Goal: Task Accomplishment & Management: Manage account settings

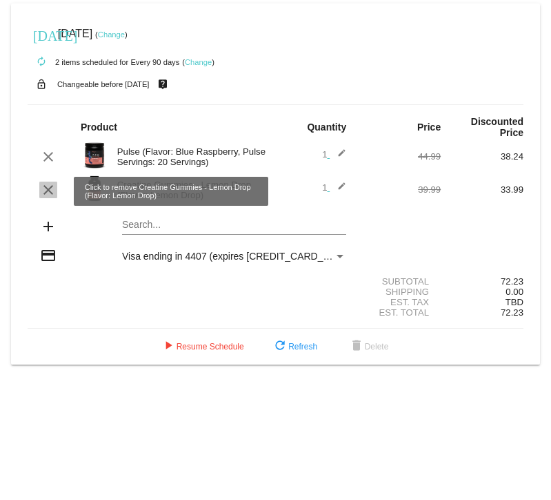
click at [53, 194] on mat-icon "clear" at bounding box center [48, 189] width 17 height 17
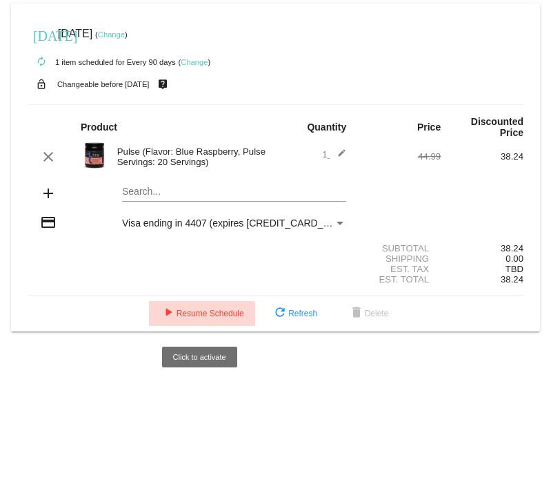
click at [195, 317] on span "play_arrow Resume Schedule" at bounding box center [202, 313] width 84 height 10
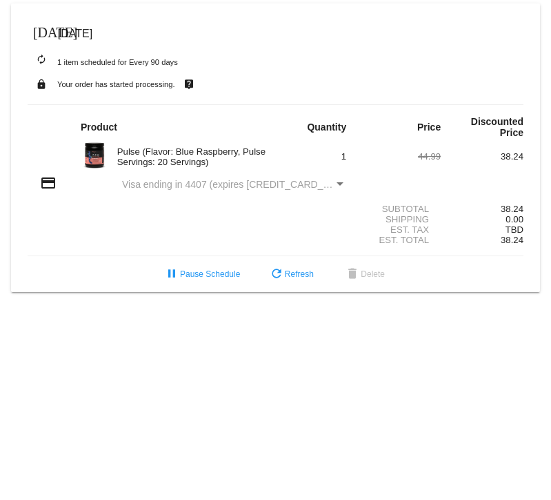
click at [73, 35] on span "[DATE]" at bounding box center [75, 34] width 34 height 12
click at [38, 32] on mat-icon "[DATE]" at bounding box center [41, 31] width 17 height 17
click at [43, 31] on mat-icon "[DATE]" at bounding box center [41, 31] width 17 height 17
click at [344, 185] on div "Payment Method" at bounding box center [340, 184] width 12 height 11
click at [341, 184] on div "Payment Method" at bounding box center [340, 183] width 7 height 3
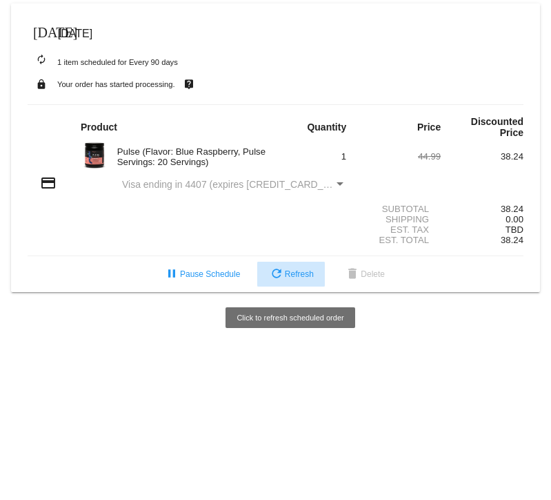
click at [293, 279] on span "refresh Refresh" at bounding box center [291, 274] width 46 height 10
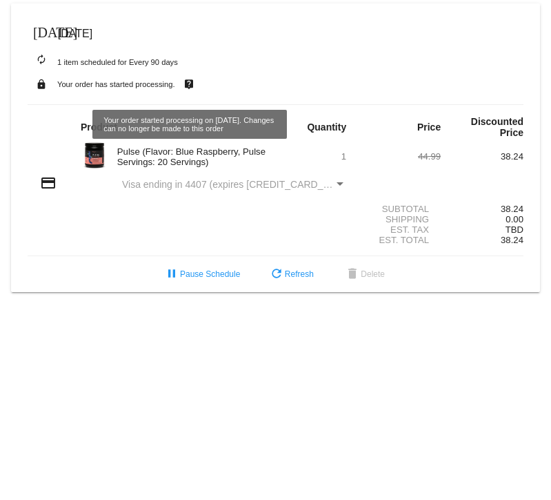
click at [92, 35] on span "[DATE]" at bounding box center [75, 34] width 34 height 12
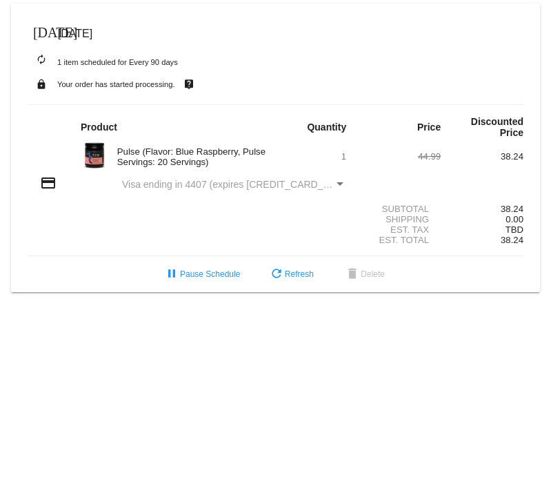
click at [43, 28] on mat-icon "[DATE]" at bounding box center [41, 31] width 17 height 17
click at [40, 59] on mat-icon "autorenew" at bounding box center [41, 60] width 17 height 17
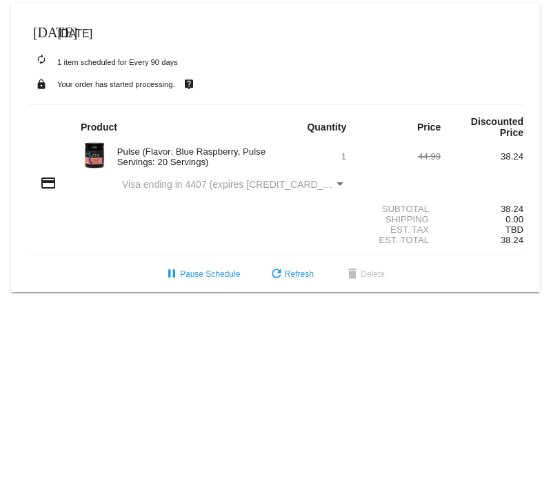
click at [40, 59] on mat-icon "autorenew" at bounding box center [41, 60] width 17 height 17
click at [83, 32] on span "[DATE]" at bounding box center [75, 34] width 34 height 12
click at [43, 30] on mat-icon "[DATE]" at bounding box center [41, 31] width 17 height 17
click at [95, 153] on img at bounding box center [95, 155] width 28 height 28
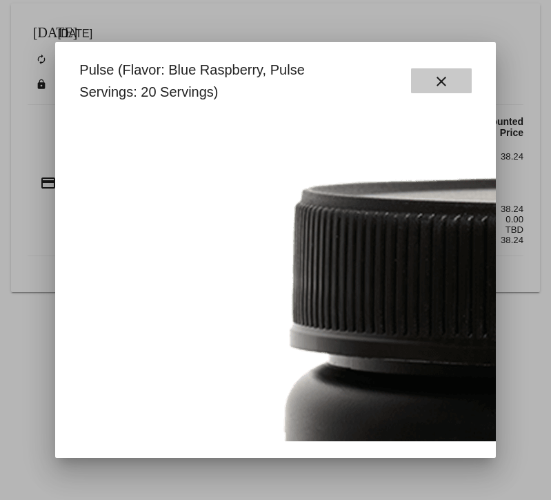
click at [446, 85] on mat-icon "close" at bounding box center [441, 81] width 17 height 17
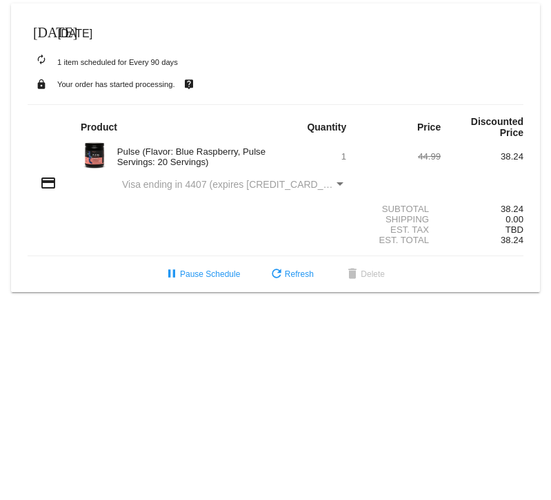
click at [204, 150] on div "Pulse (Flavor: Blue Raspberry, Pulse Servings: 20 Servings)" at bounding box center [193, 156] width 166 height 21
click at [90, 148] on img at bounding box center [95, 155] width 28 height 28
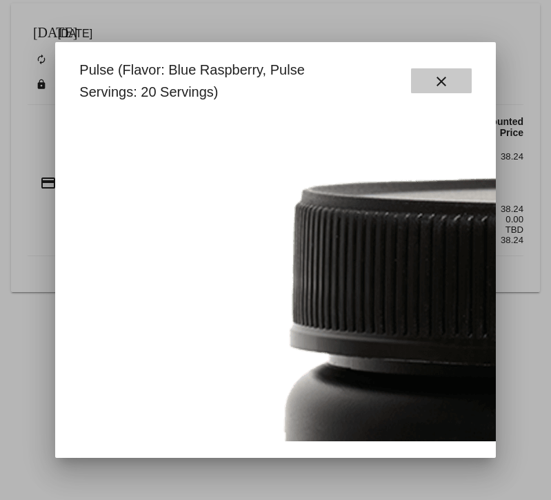
click at [437, 80] on mat-icon "close" at bounding box center [441, 81] width 17 height 17
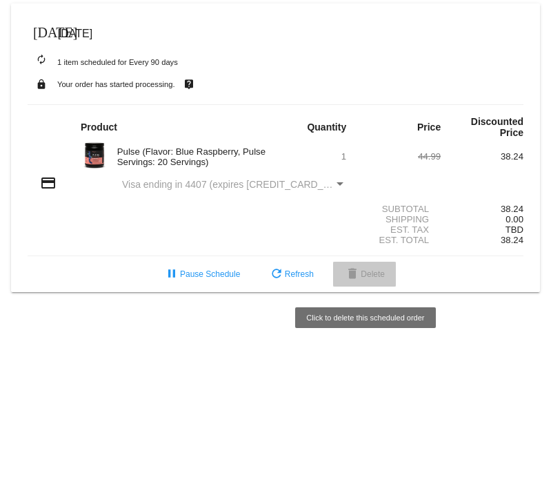
click at [354, 283] on mat-icon "delete" at bounding box center [352, 274] width 17 height 17
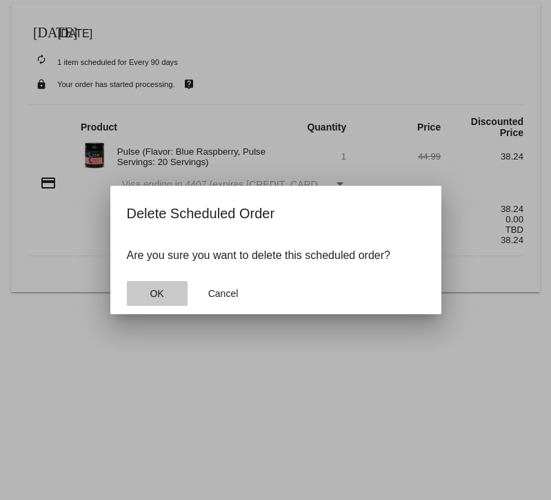
click at [137, 297] on button "OK" at bounding box center [157, 293] width 61 height 25
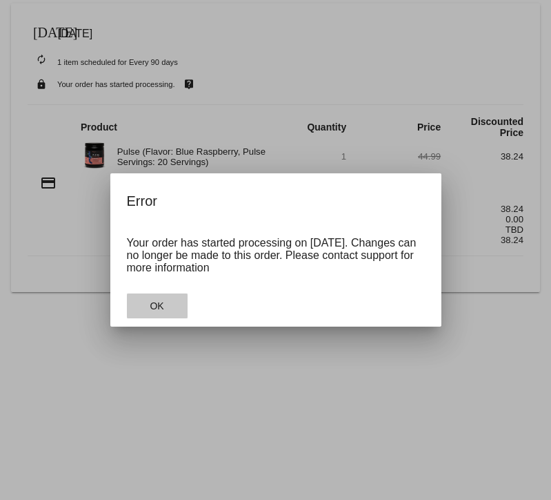
click at [170, 312] on button "OK" at bounding box center [157, 305] width 61 height 25
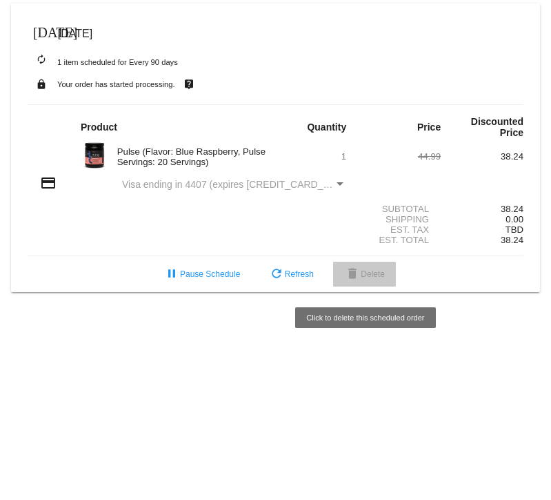
click at [368, 271] on button "delete Delete" at bounding box center [364, 274] width 63 height 25
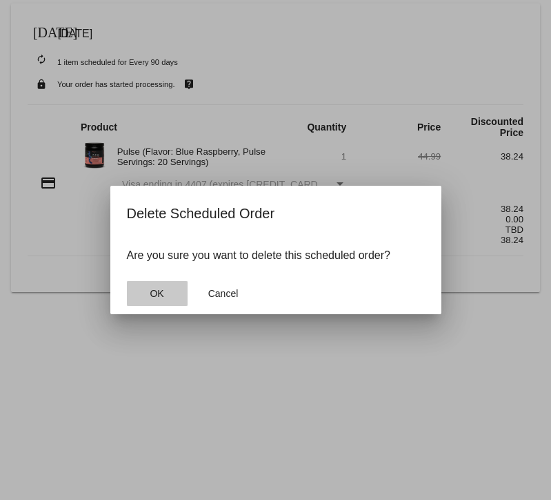
click at [173, 296] on button "OK" at bounding box center [157, 293] width 61 height 25
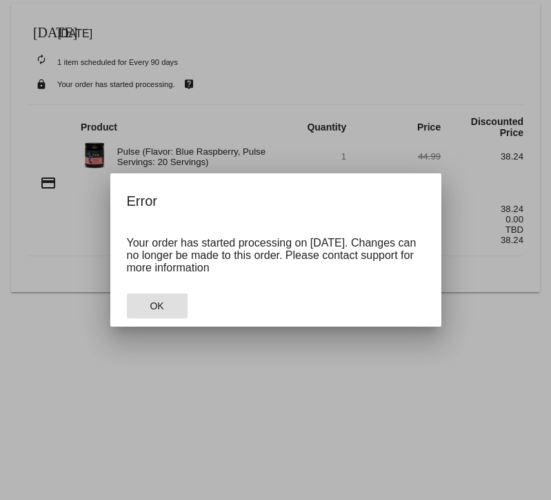
click at [164, 307] on span "OK" at bounding box center [157, 305] width 14 height 11
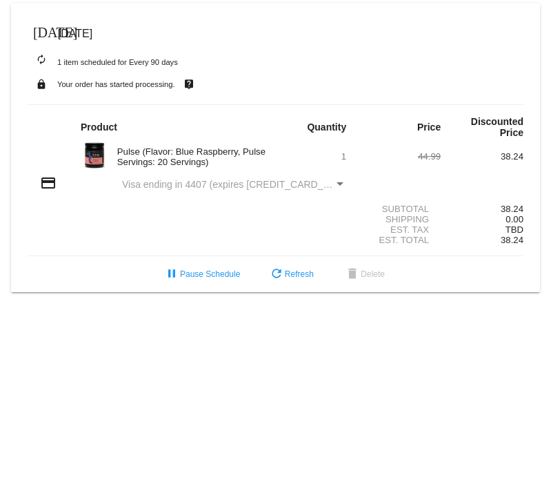
click at [41, 27] on mat-icon "[DATE]" at bounding box center [41, 31] width 17 height 17
click at [42, 27] on mat-icon "[DATE]" at bounding box center [41, 31] width 17 height 17
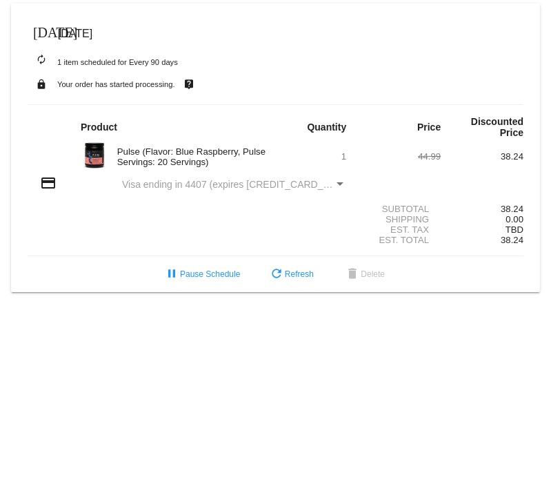
click at [42, 27] on mat-icon "[DATE]" at bounding box center [41, 31] width 17 height 17
click at [75, 35] on span "[DATE]" at bounding box center [75, 34] width 34 height 12
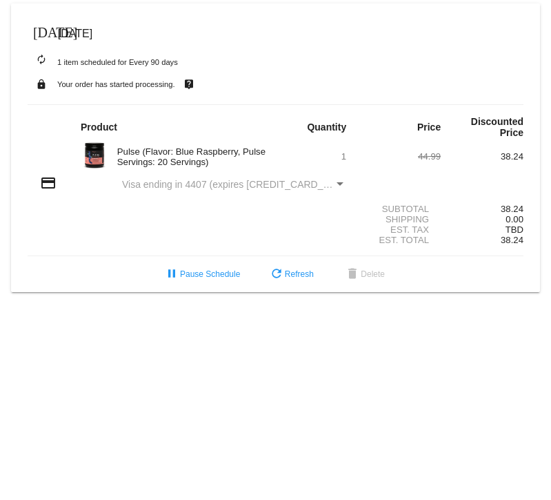
click at [92, 34] on span "[DATE]" at bounding box center [75, 34] width 34 height 12
click at [30, 3] on body "today Jun 16 2025 autorenew 1 item scheduled for Every 90 days lock Your order …" at bounding box center [275, 250] width 551 height 500
click at [341, 186] on div "Payment Method" at bounding box center [340, 183] width 7 height 3
click at [340, 185] on div "Payment Method" at bounding box center [340, 183] width 7 height 3
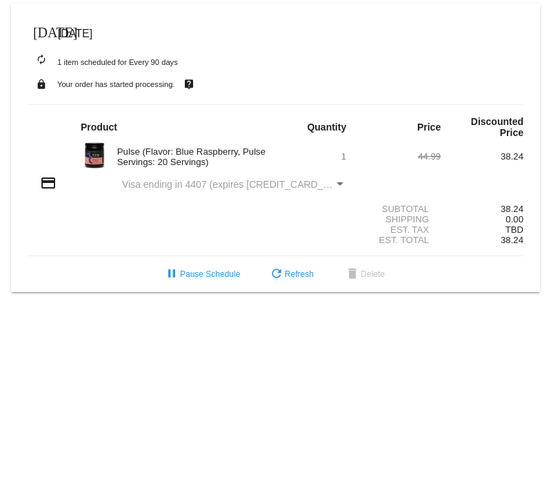
click at [340, 185] on div "Payment Method" at bounding box center [340, 183] width 7 height 3
